Goal: Information Seeking & Learning: Learn about a topic

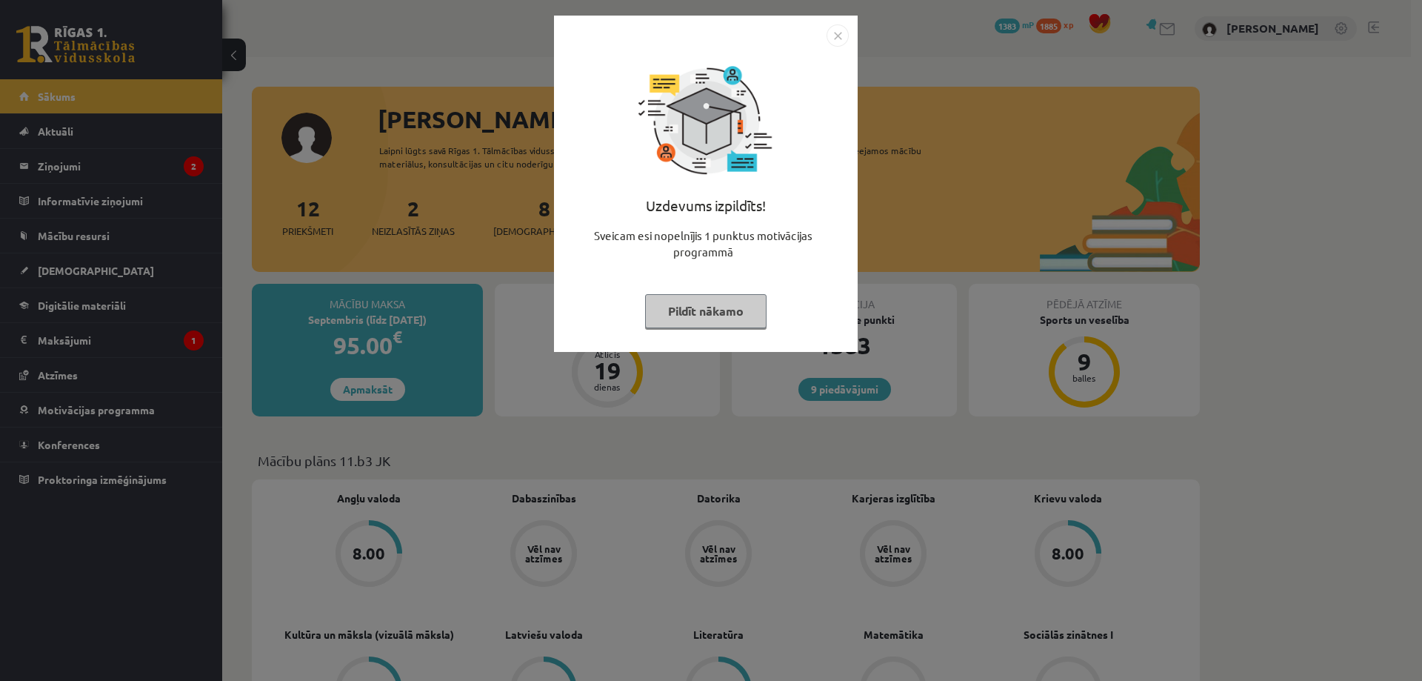
click at [847, 26] on img "Close" at bounding box center [838, 35] width 22 height 22
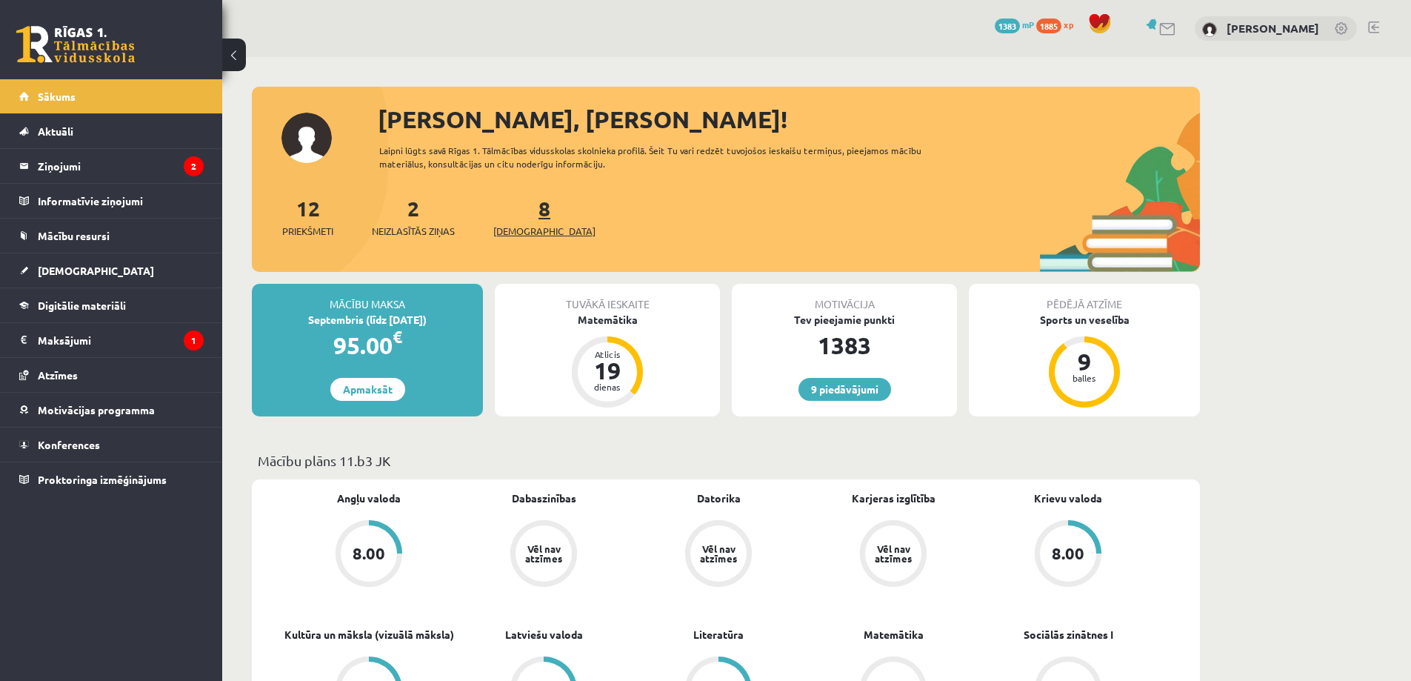
click at [510, 225] on span "[DEMOGRAPHIC_DATA]" at bounding box center [544, 231] width 102 height 15
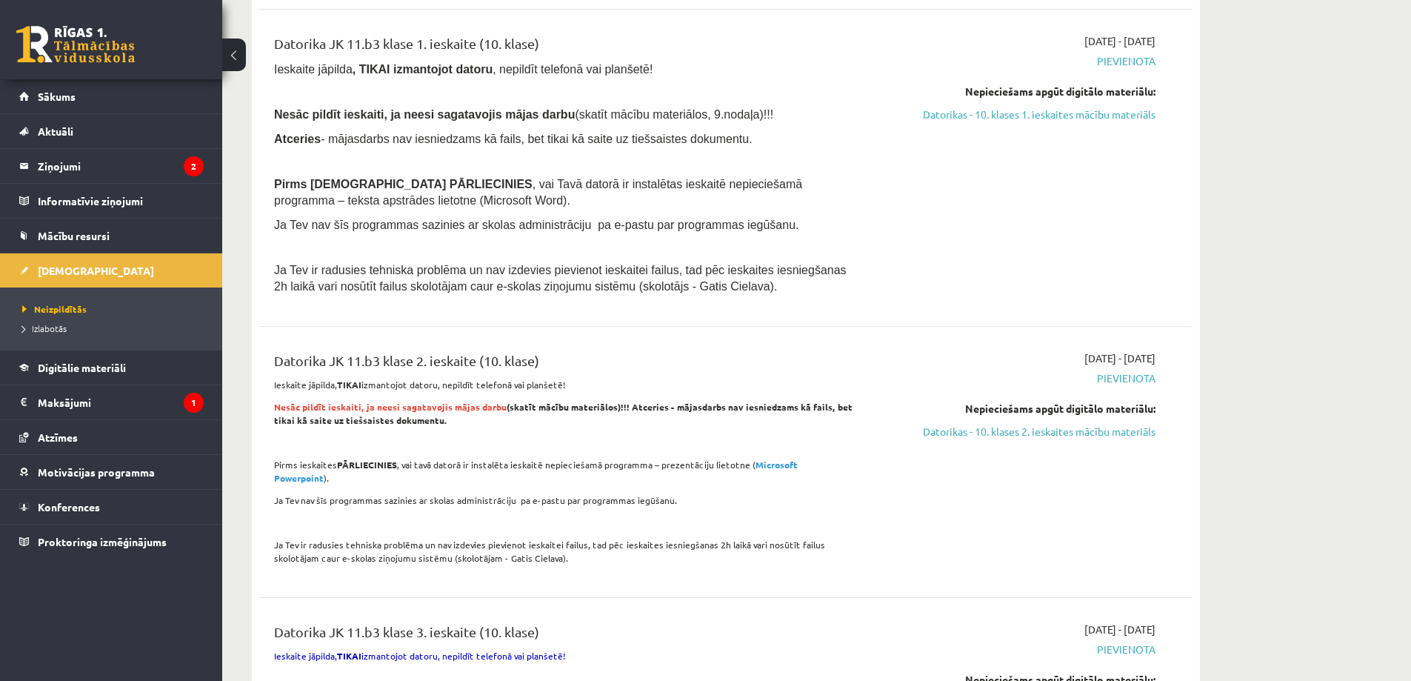
scroll to position [864, 0]
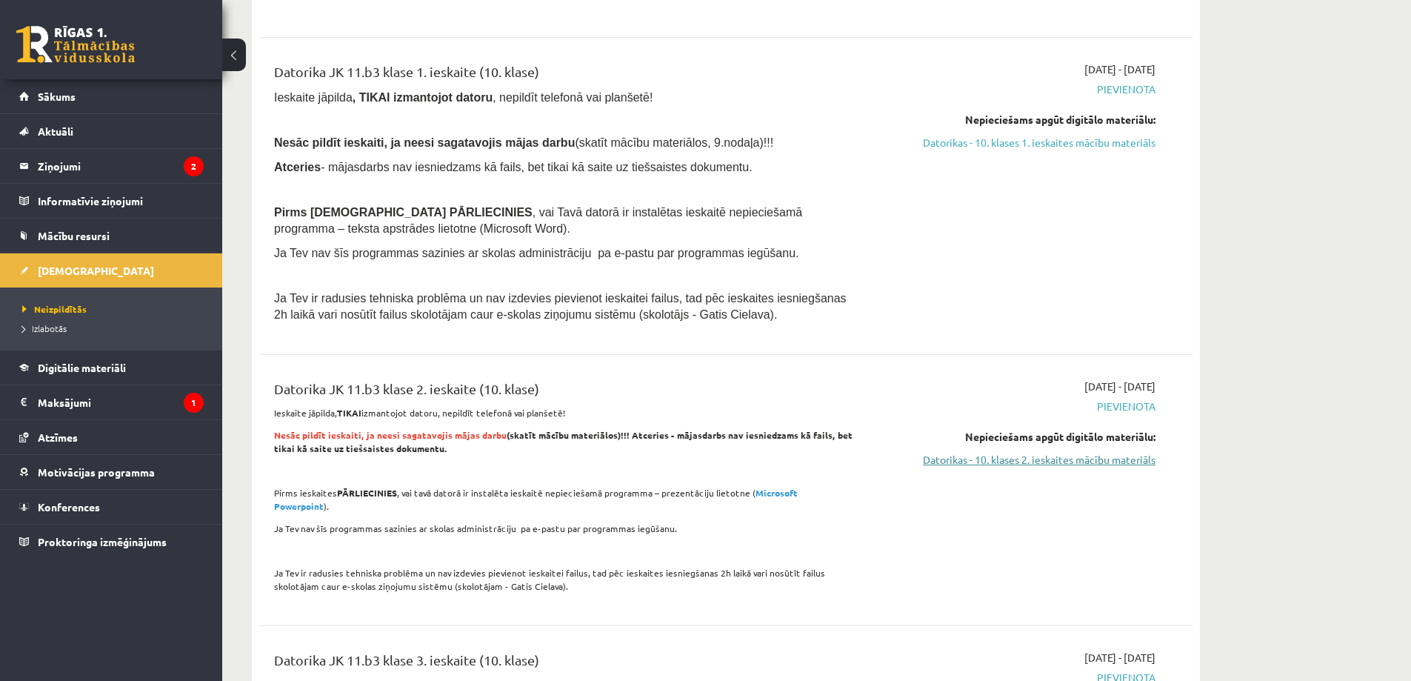
click at [1012, 466] on link "Datorikas - 10. klases 2. ieskaites mācību materiāls" at bounding box center [1015, 460] width 279 height 16
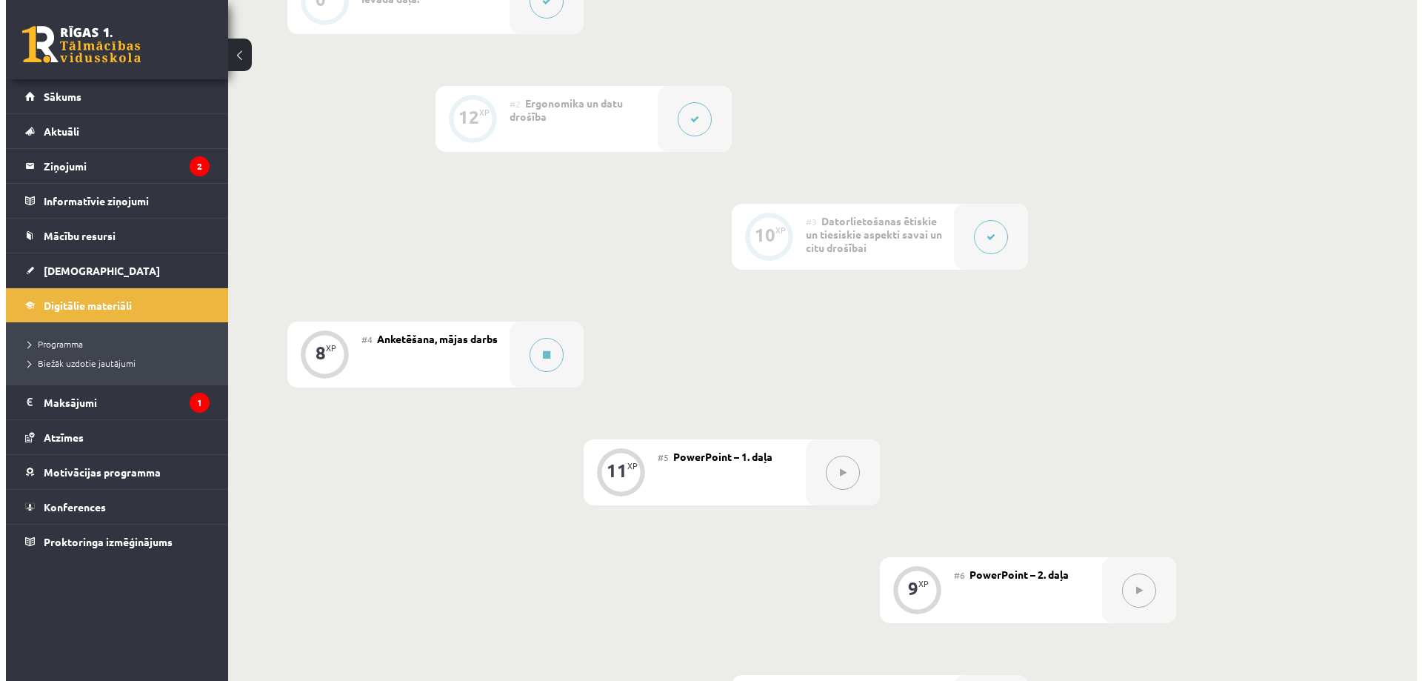
scroll to position [518, 0]
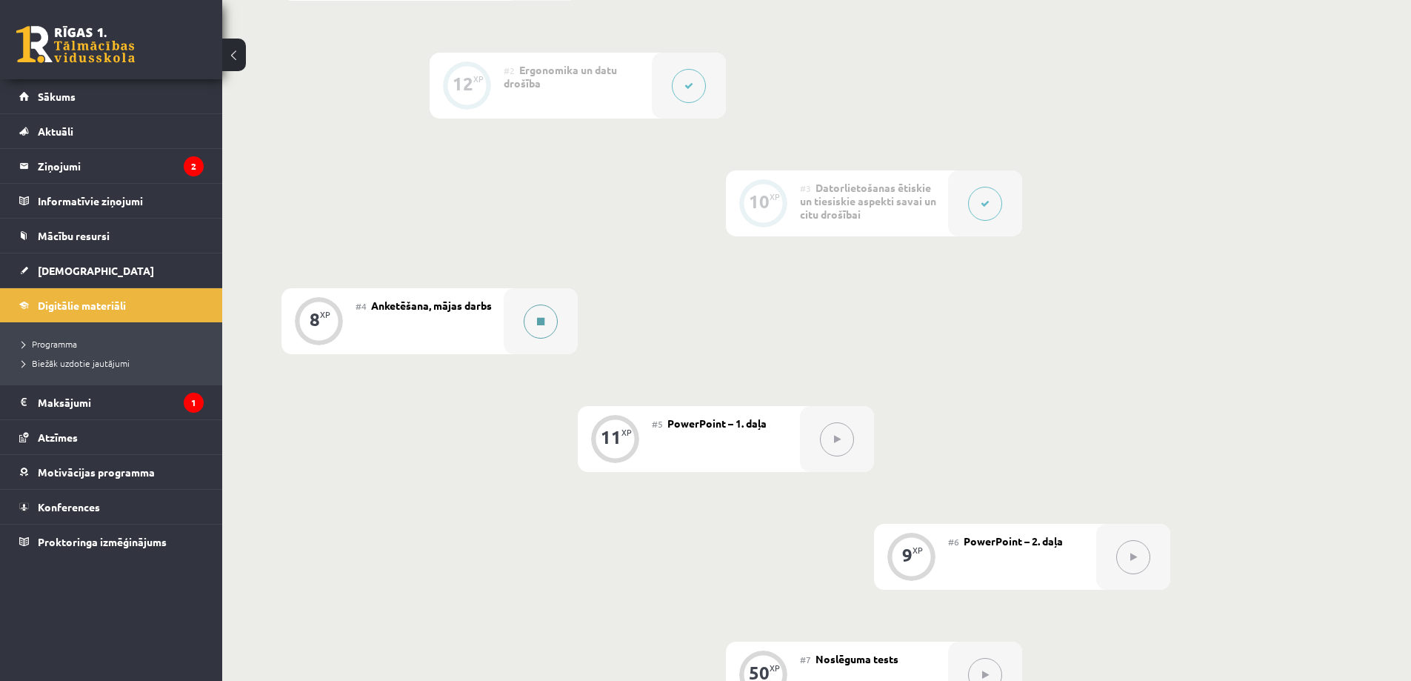
click at [514, 335] on div at bounding box center [541, 321] width 74 height 66
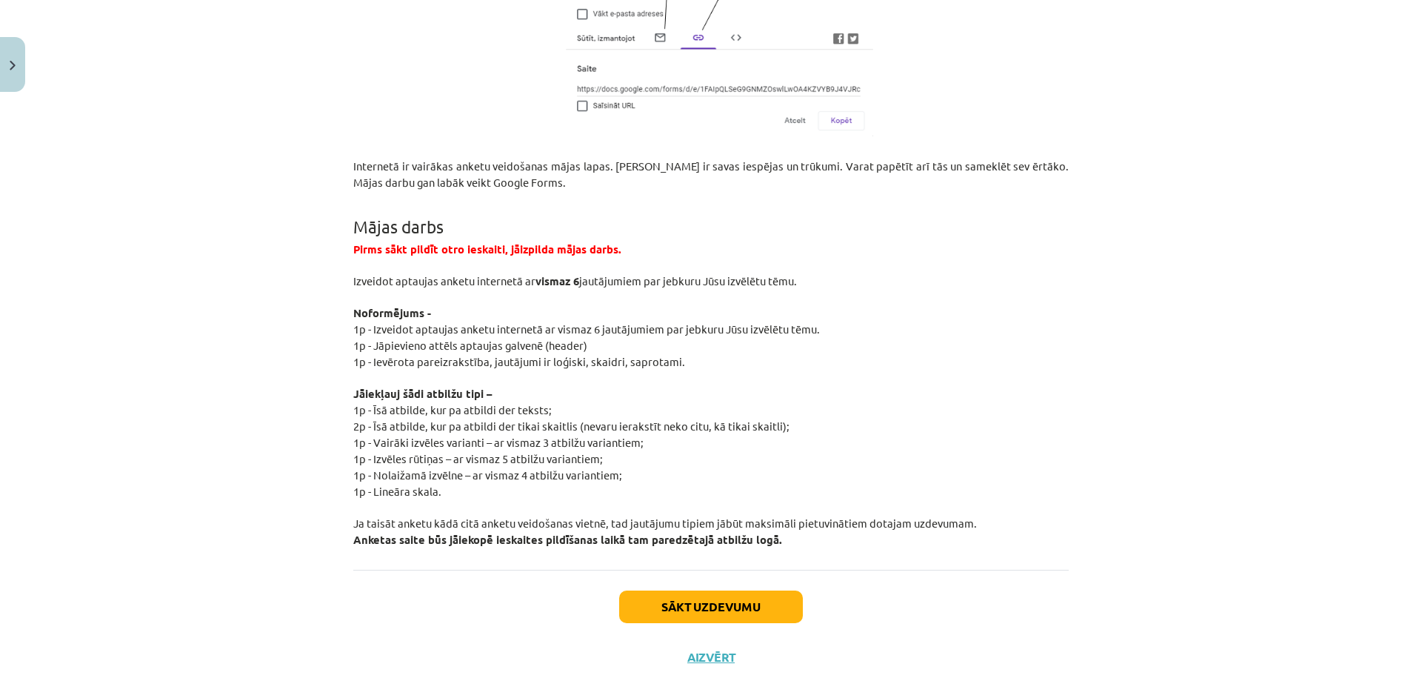
scroll to position [2657, 0]
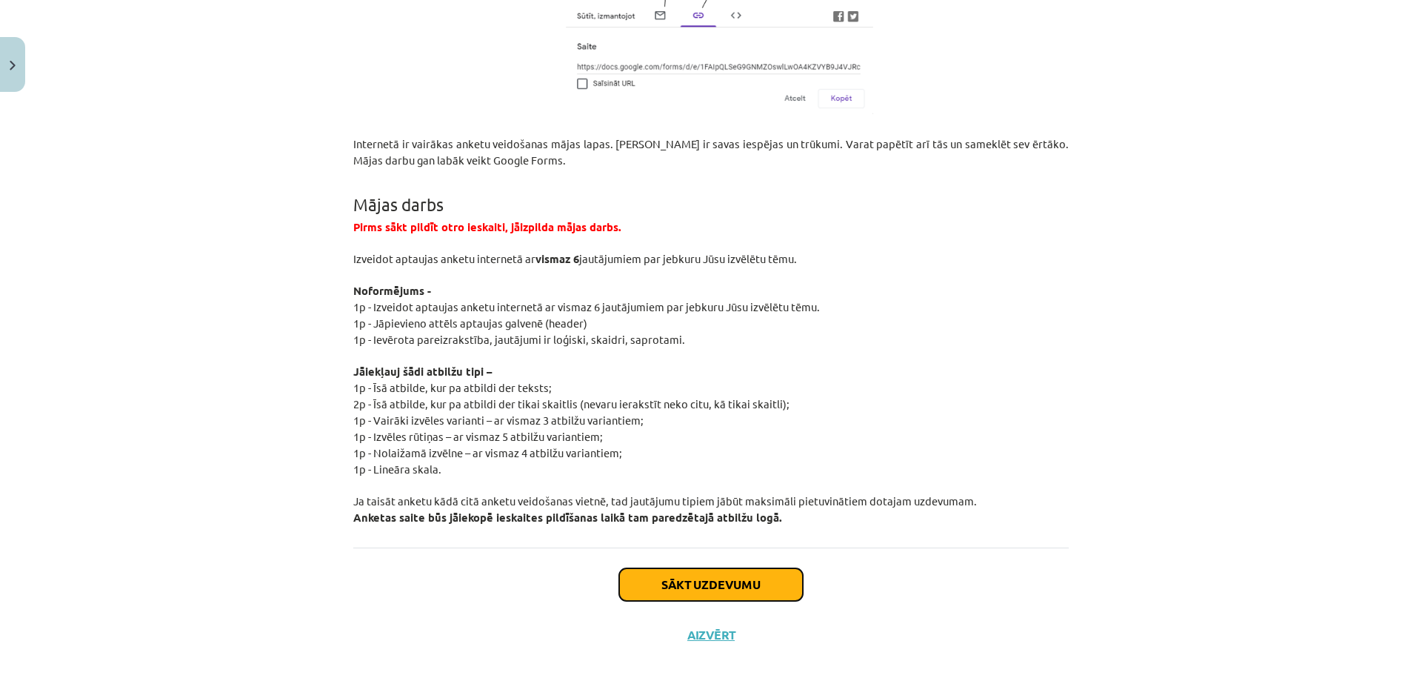
click at [667, 575] on button "Sākt uzdevumu" at bounding box center [711, 584] width 184 height 33
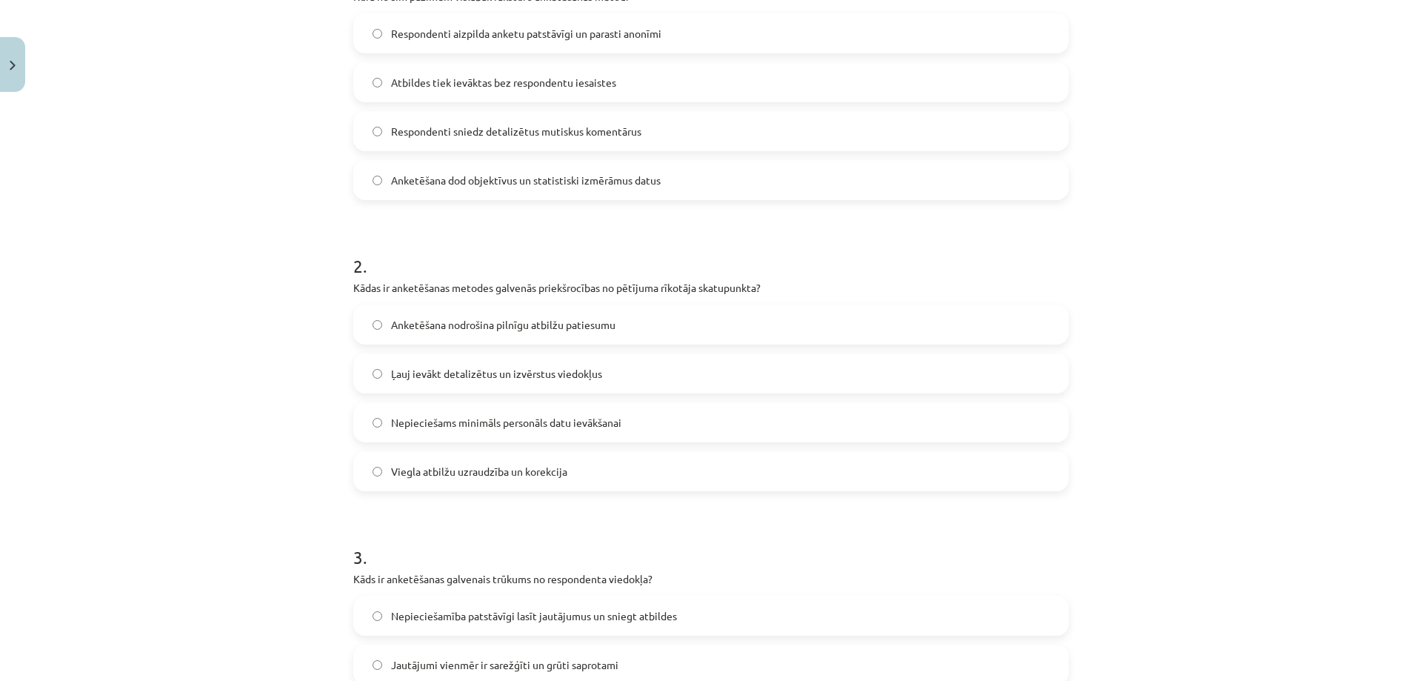
scroll to position [0, 0]
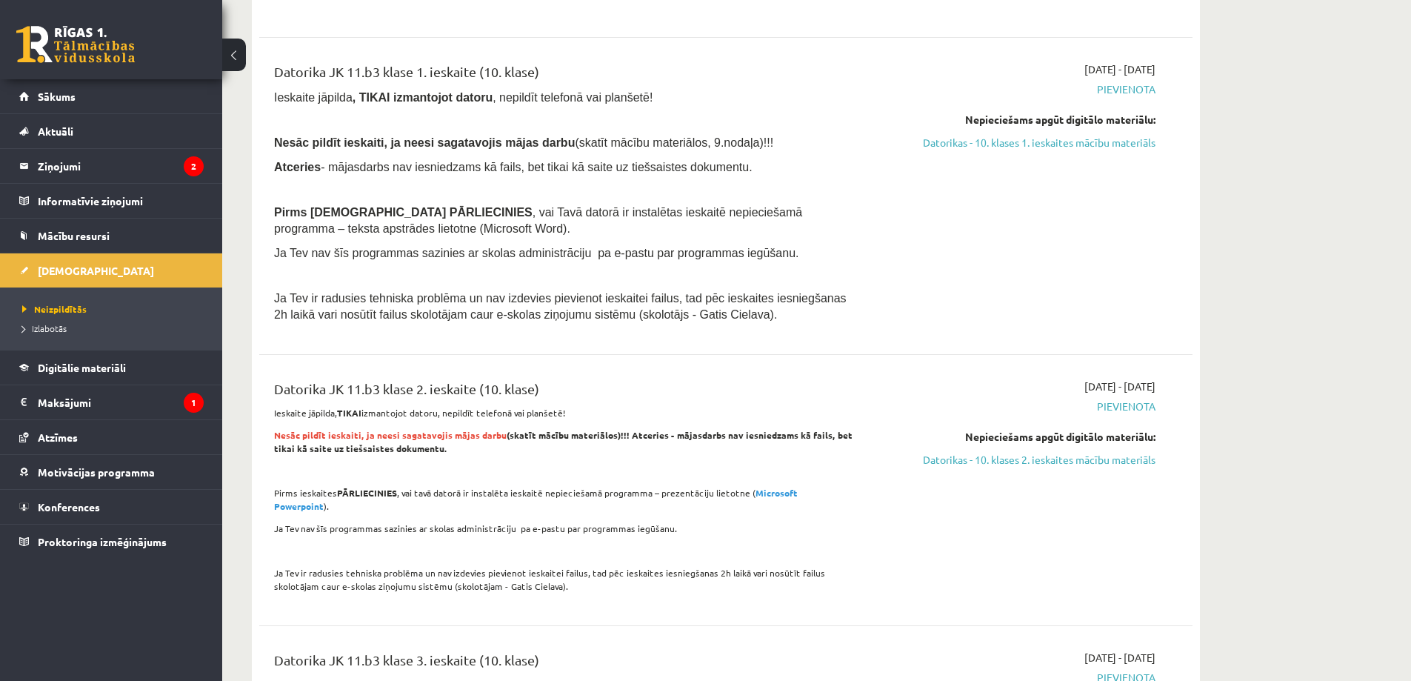
scroll to position [1037, 0]
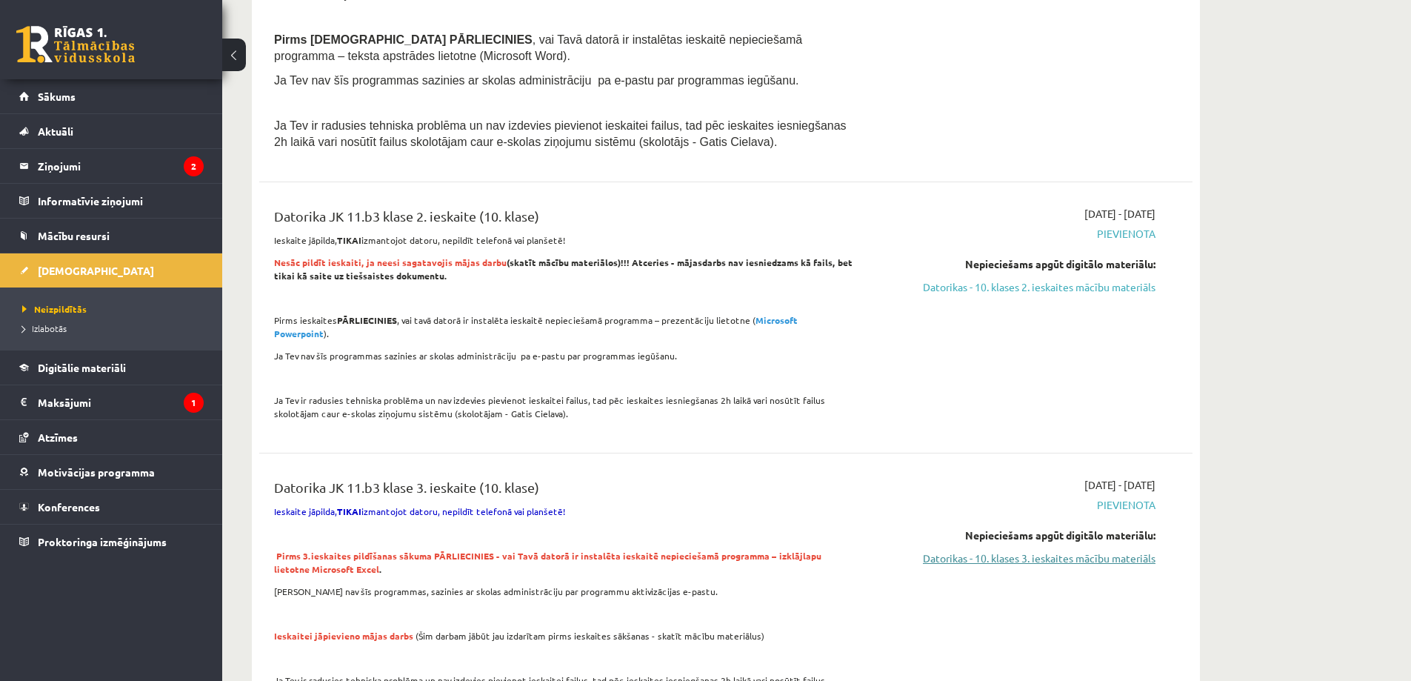
click at [1089, 550] on link "Datorikas - 10. klases 3. ieskaites mācību materiāls" at bounding box center [1015, 558] width 279 height 16
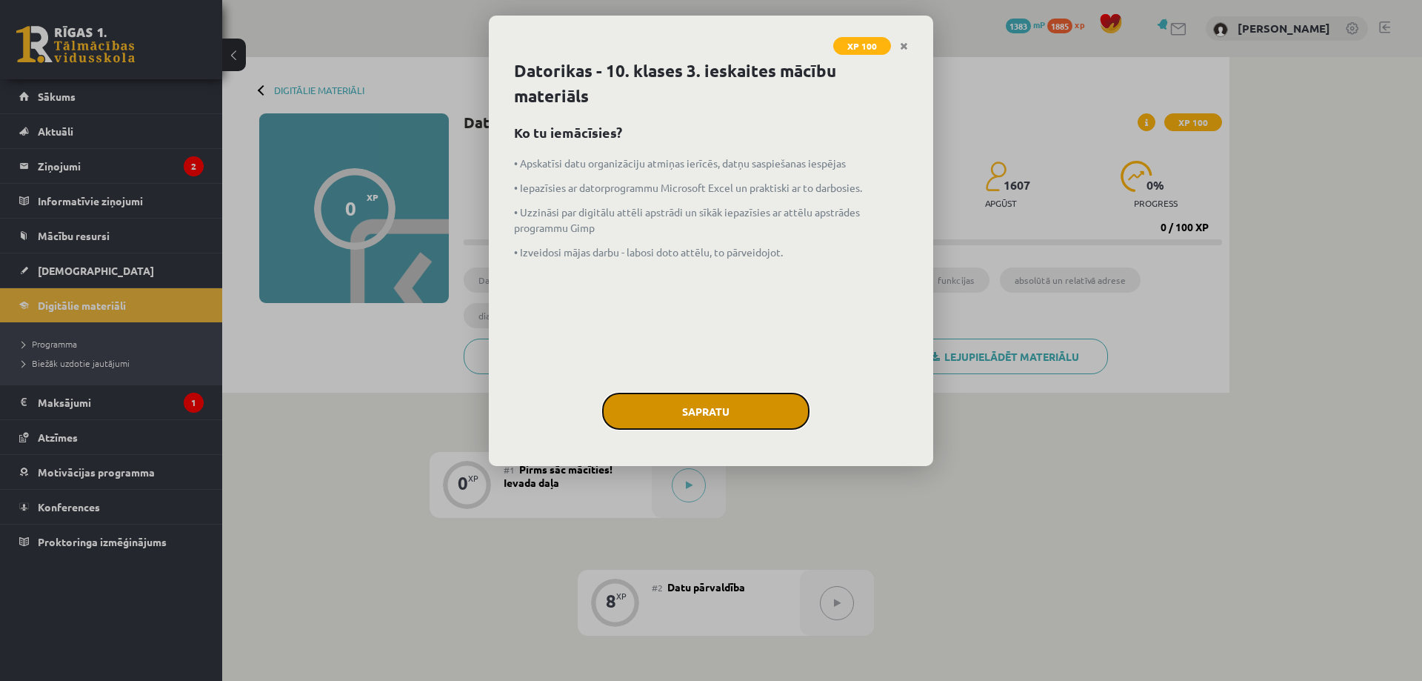
click at [723, 409] on button "Sapratu" at bounding box center [705, 411] width 207 height 37
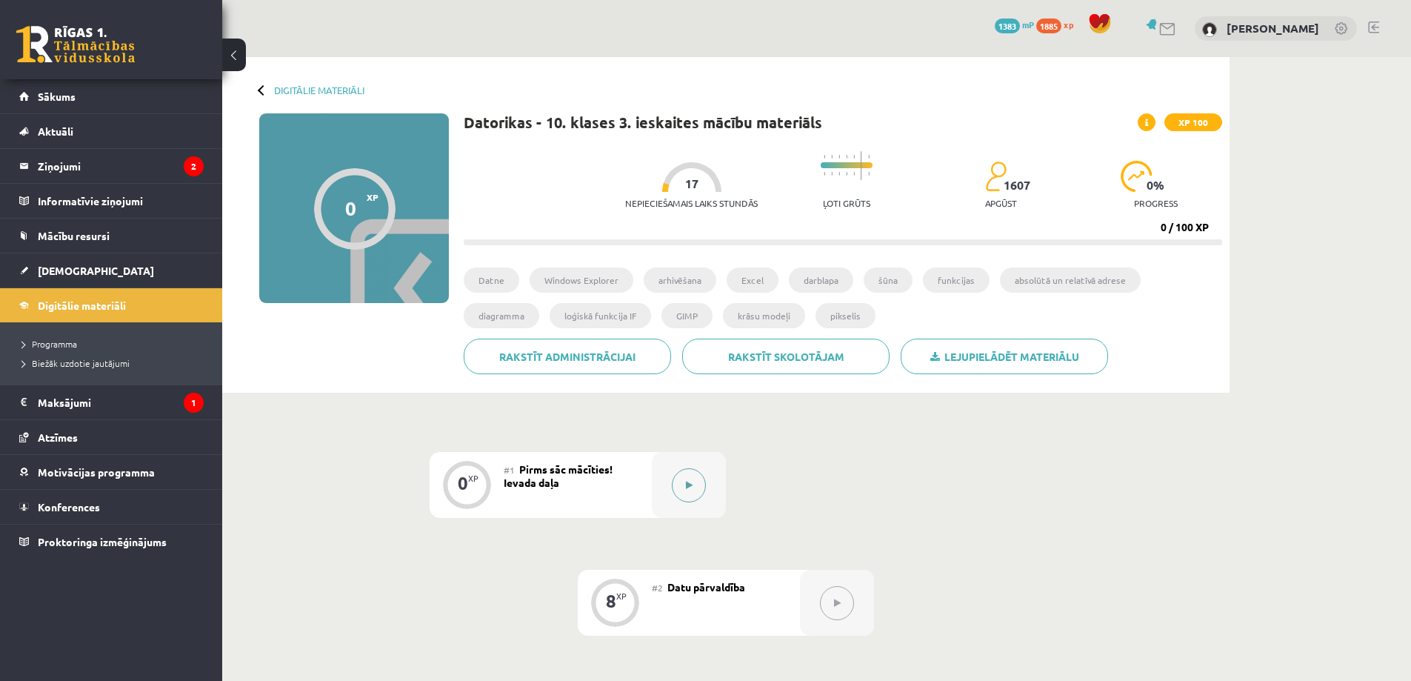
click at [696, 478] on button at bounding box center [689, 485] width 34 height 34
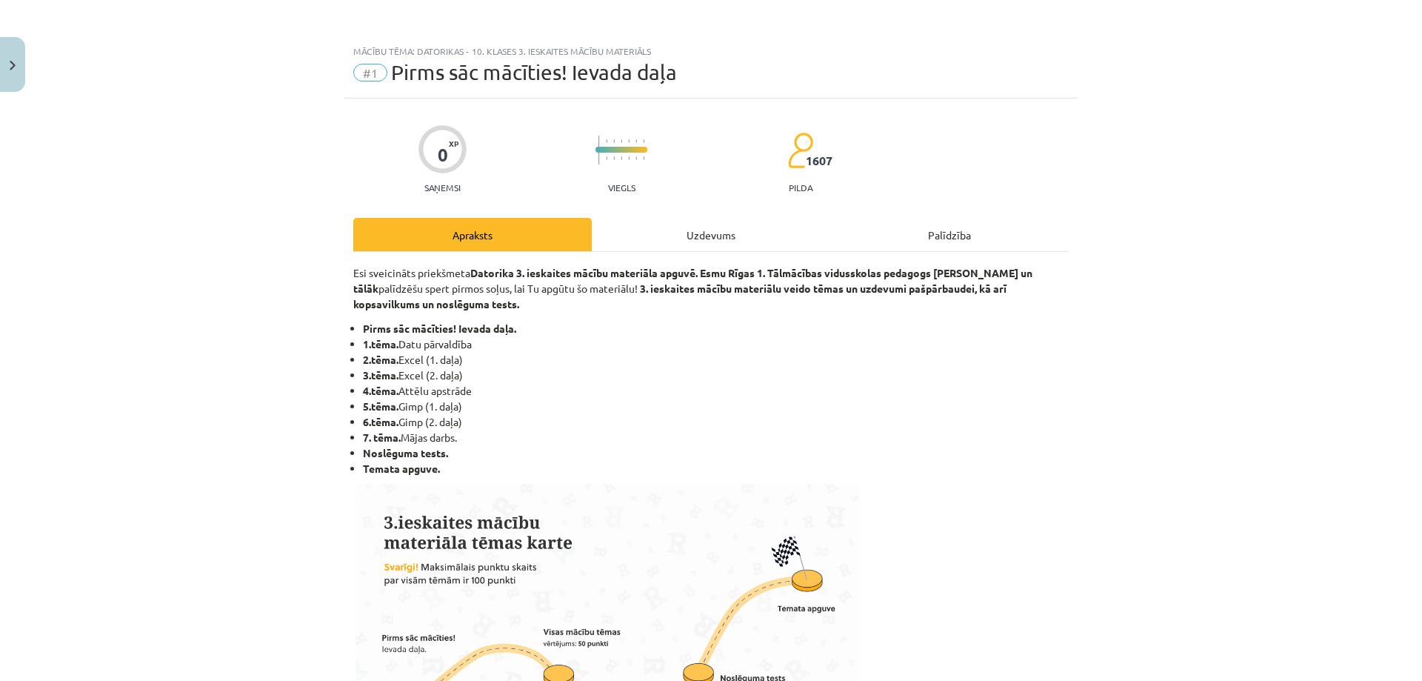
scroll to position [729, 0]
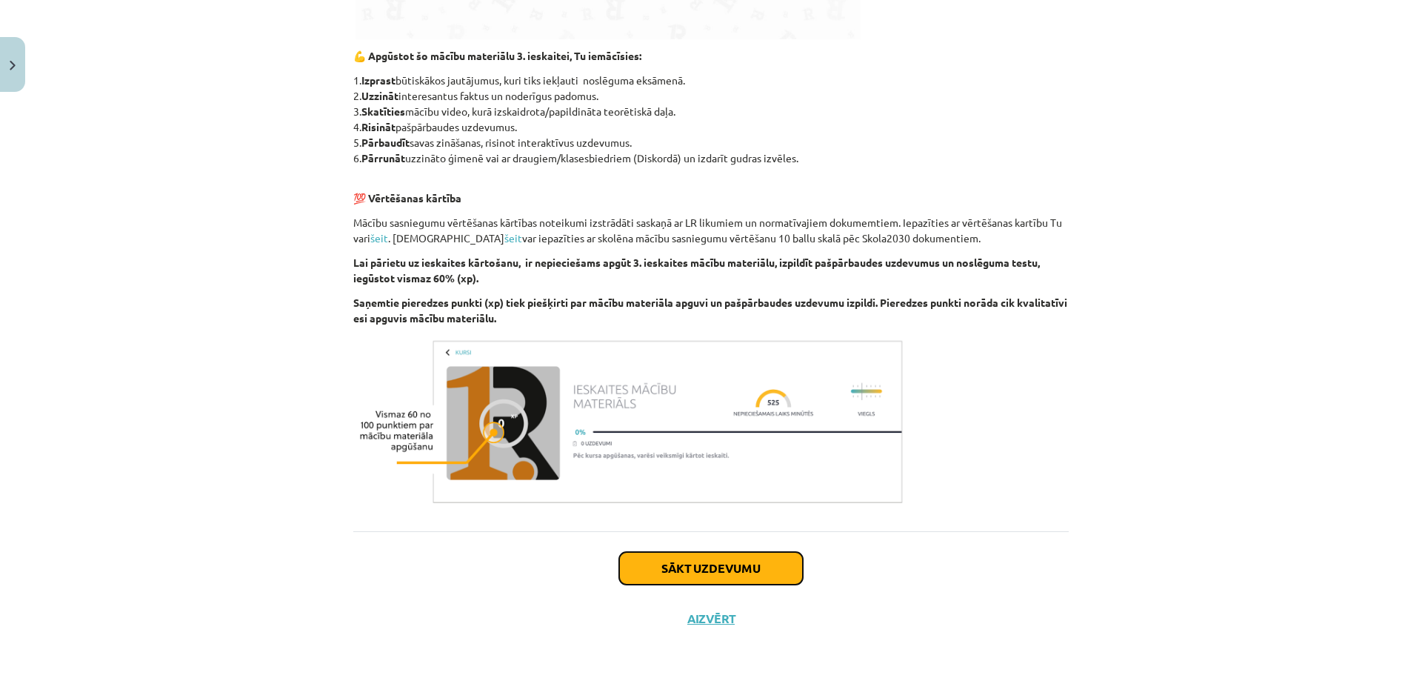
click at [656, 572] on button "Sākt uzdevumu" at bounding box center [711, 568] width 184 height 33
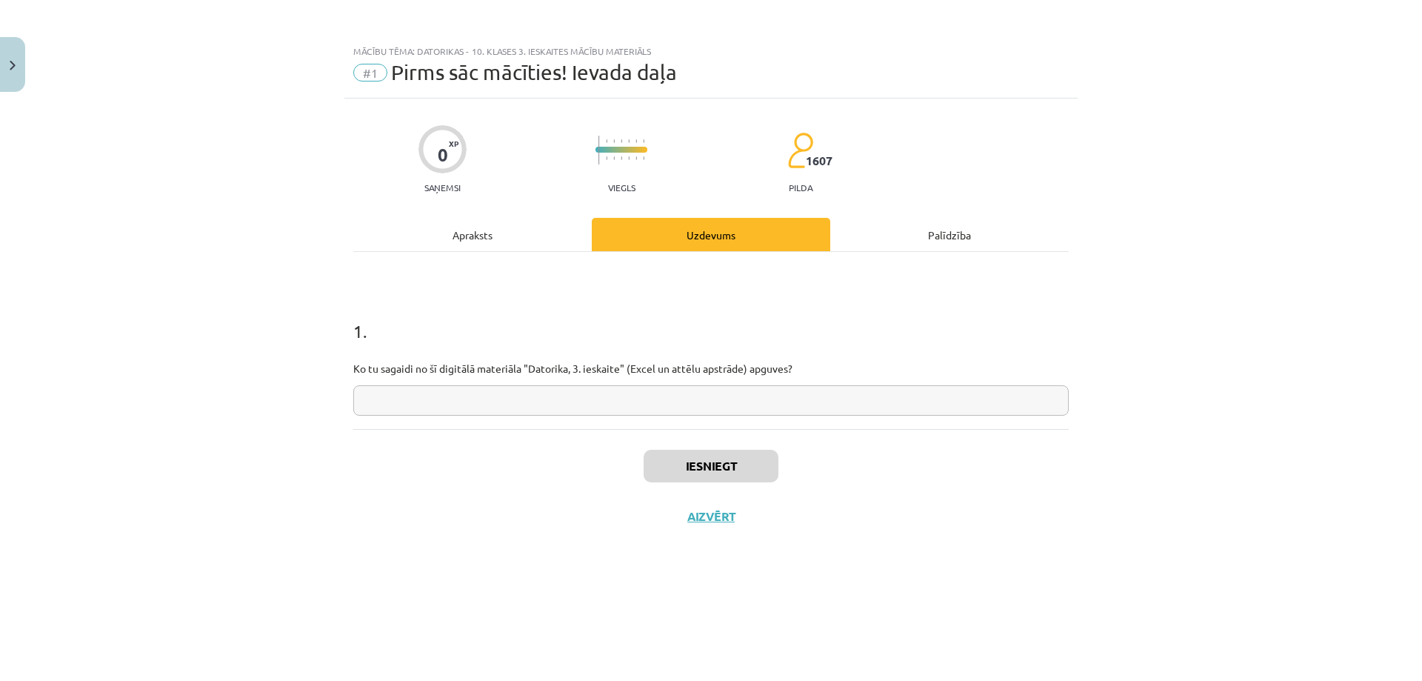
click at [626, 401] on input "text" at bounding box center [710, 400] width 715 height 30
type input "*"
click at [690, 459] on button "Iesniegt" at bounding box center [711, 466] width 135 height 33
click at [752, 520] on button "Nākamā nodarbība" at bounding box center [710, 526] width 145 height 34
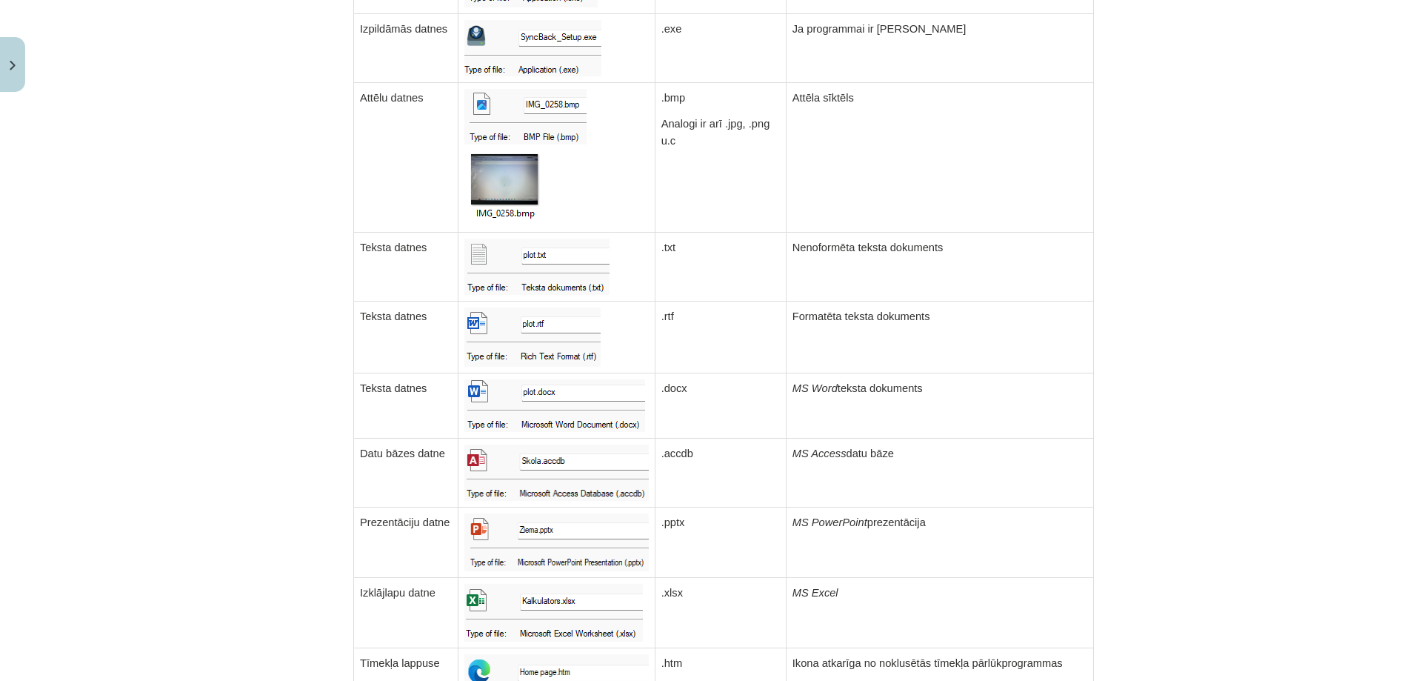
scroll to position [540, 0]
